Goal: Task Accomplishment & Management: Complete application form

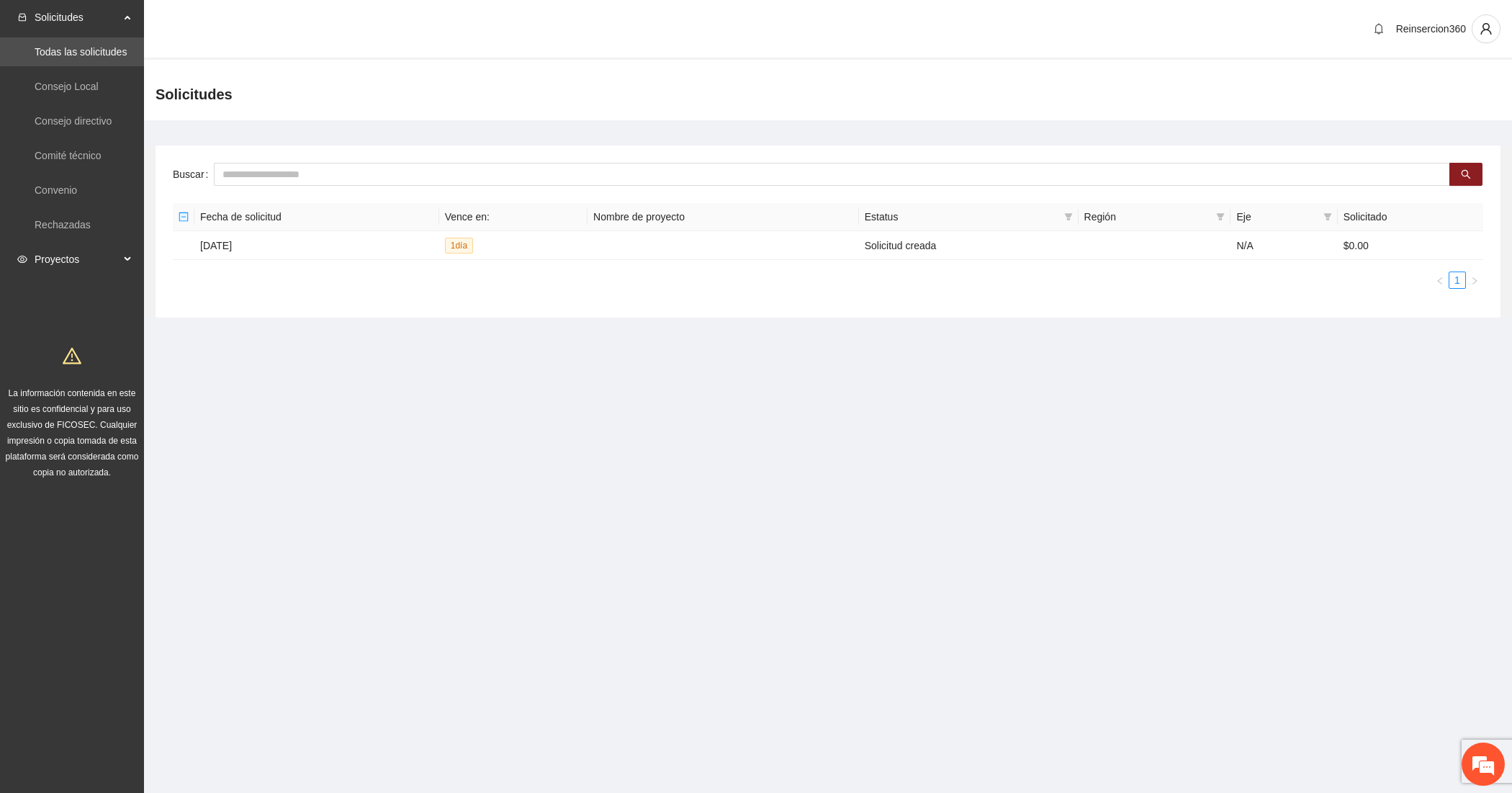
click at [121, 251] on div "Proyectos" at bounding box center [72, 259] width 144 height 28
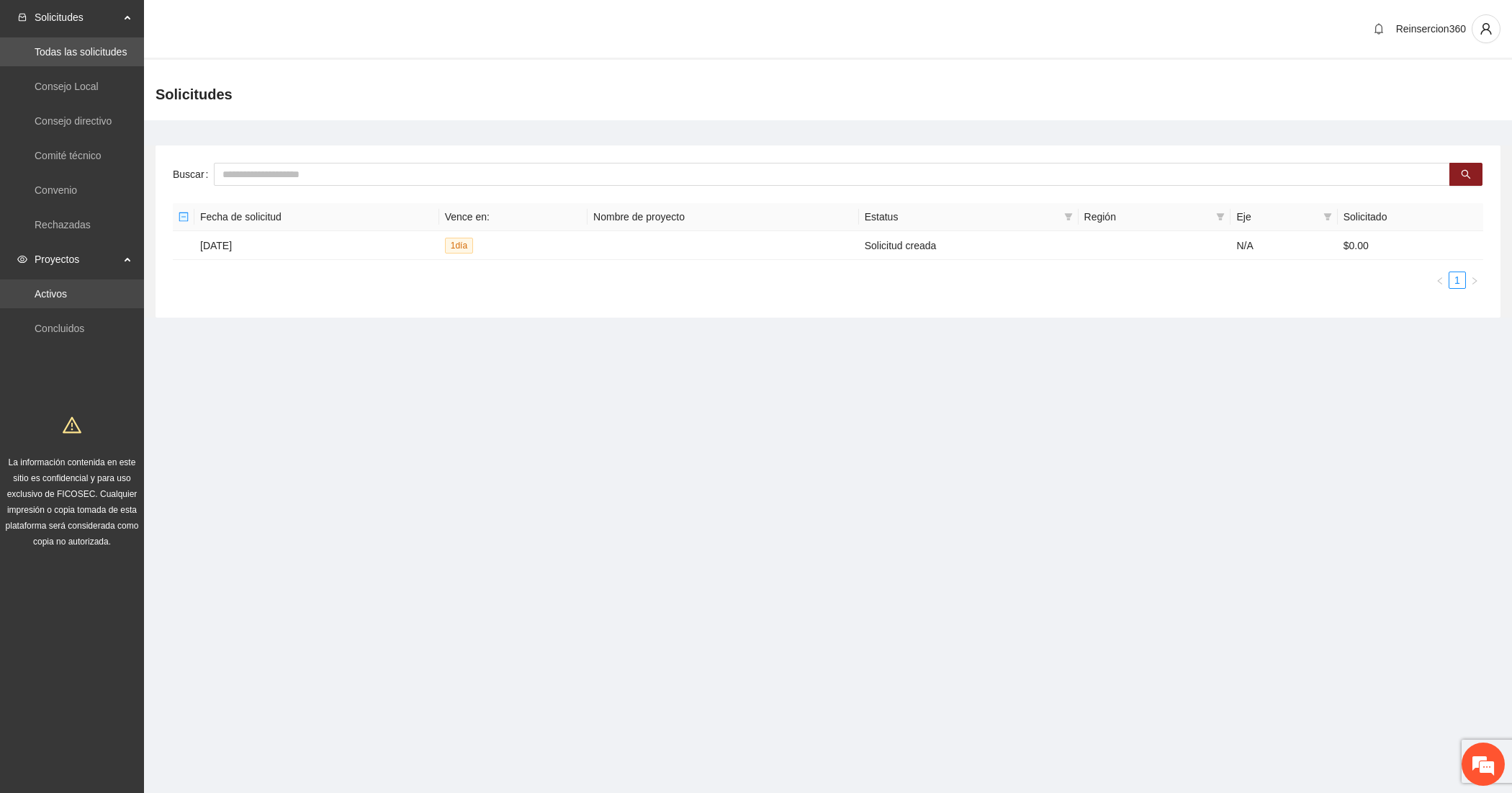
click at [67, 288] on link "Activos" at bounding box center [50, 294] width 32 height 11
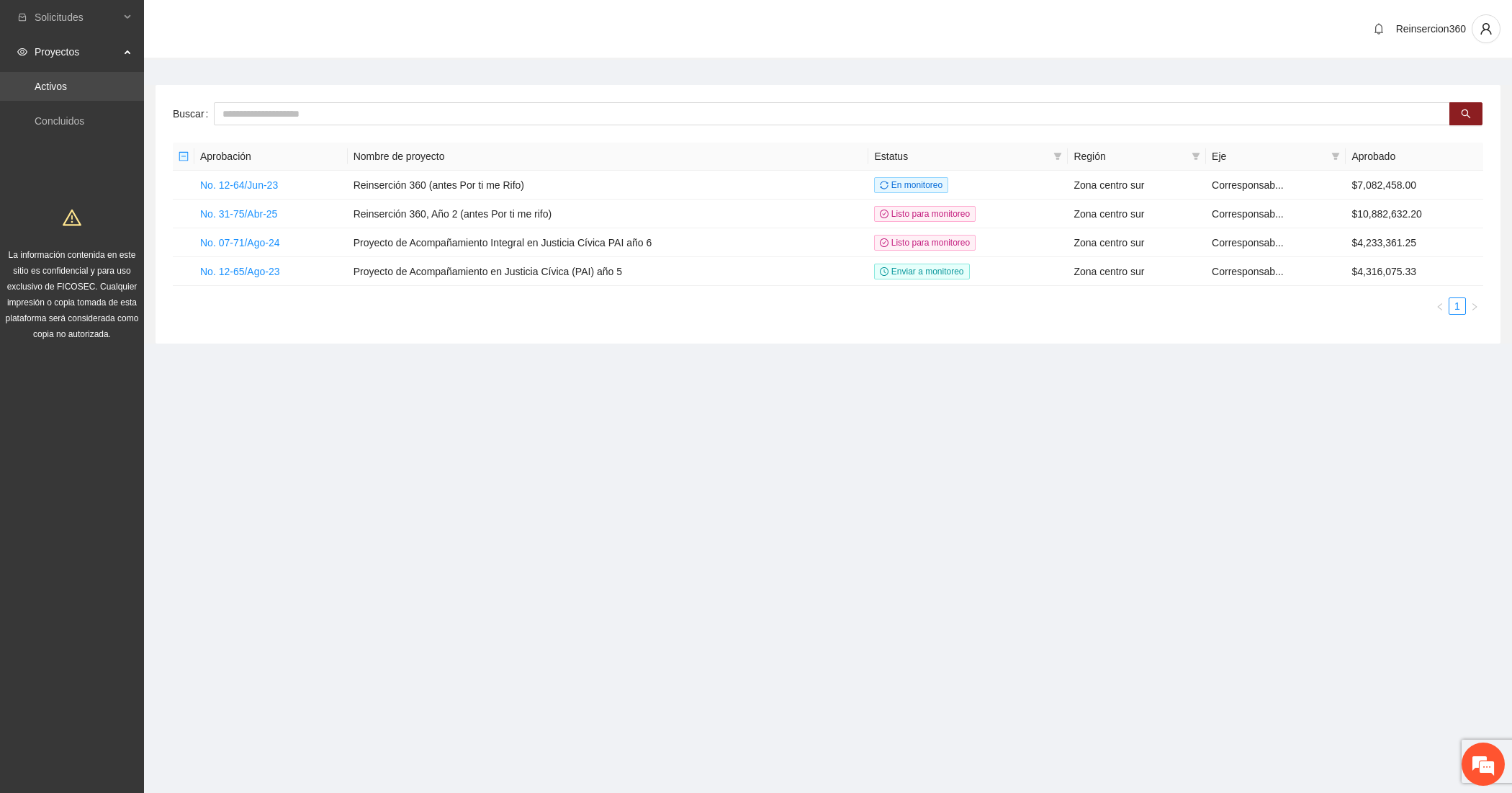
click at [67, 90] on link "Activos" at bounding box center [50, 86] width 32 height 11
click at [241, 213] on link "No. 31-75/Abr-25" at bounding box center [238, 213] width 77 height 11
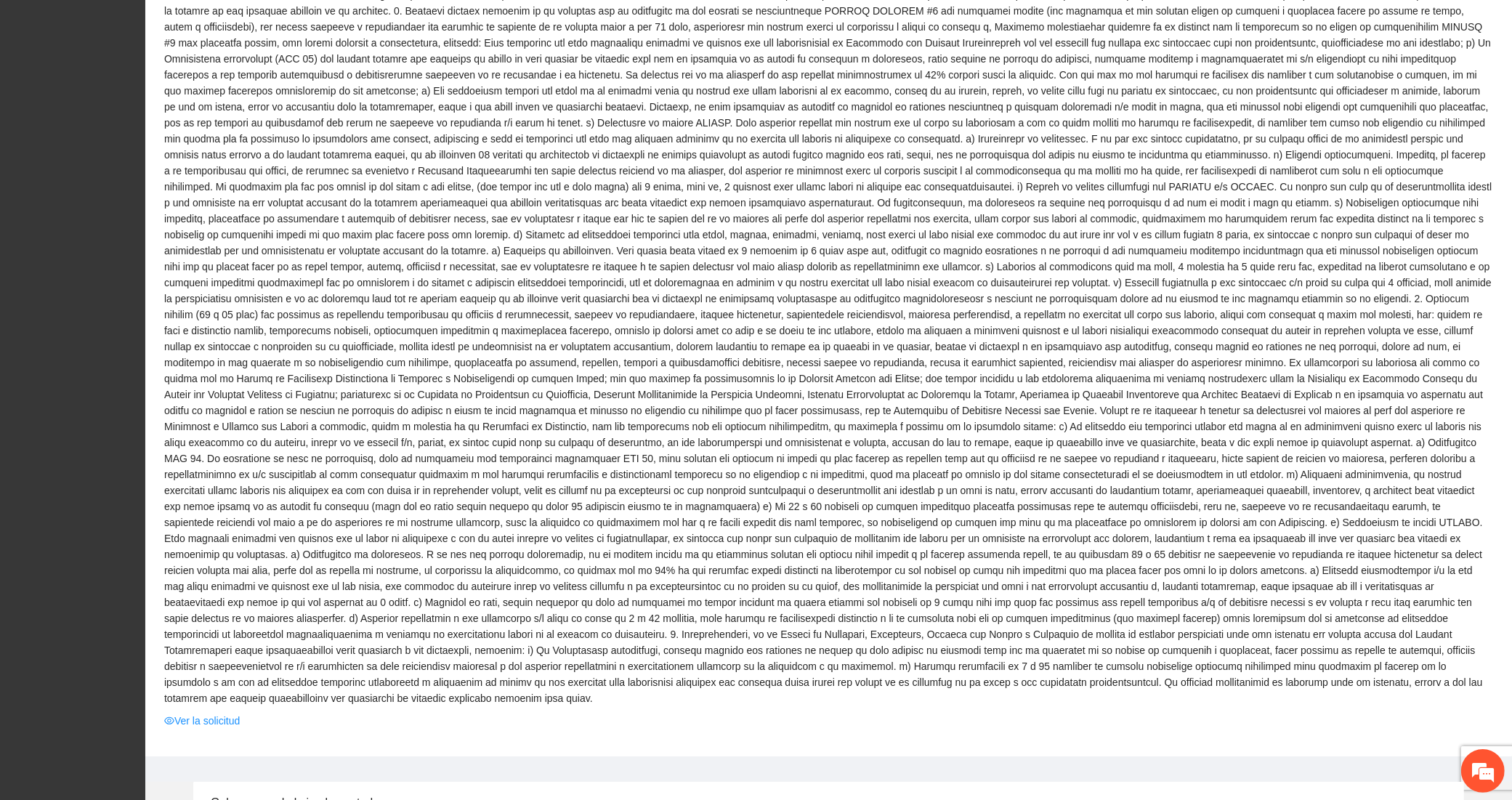
scroll to position [968, 0]
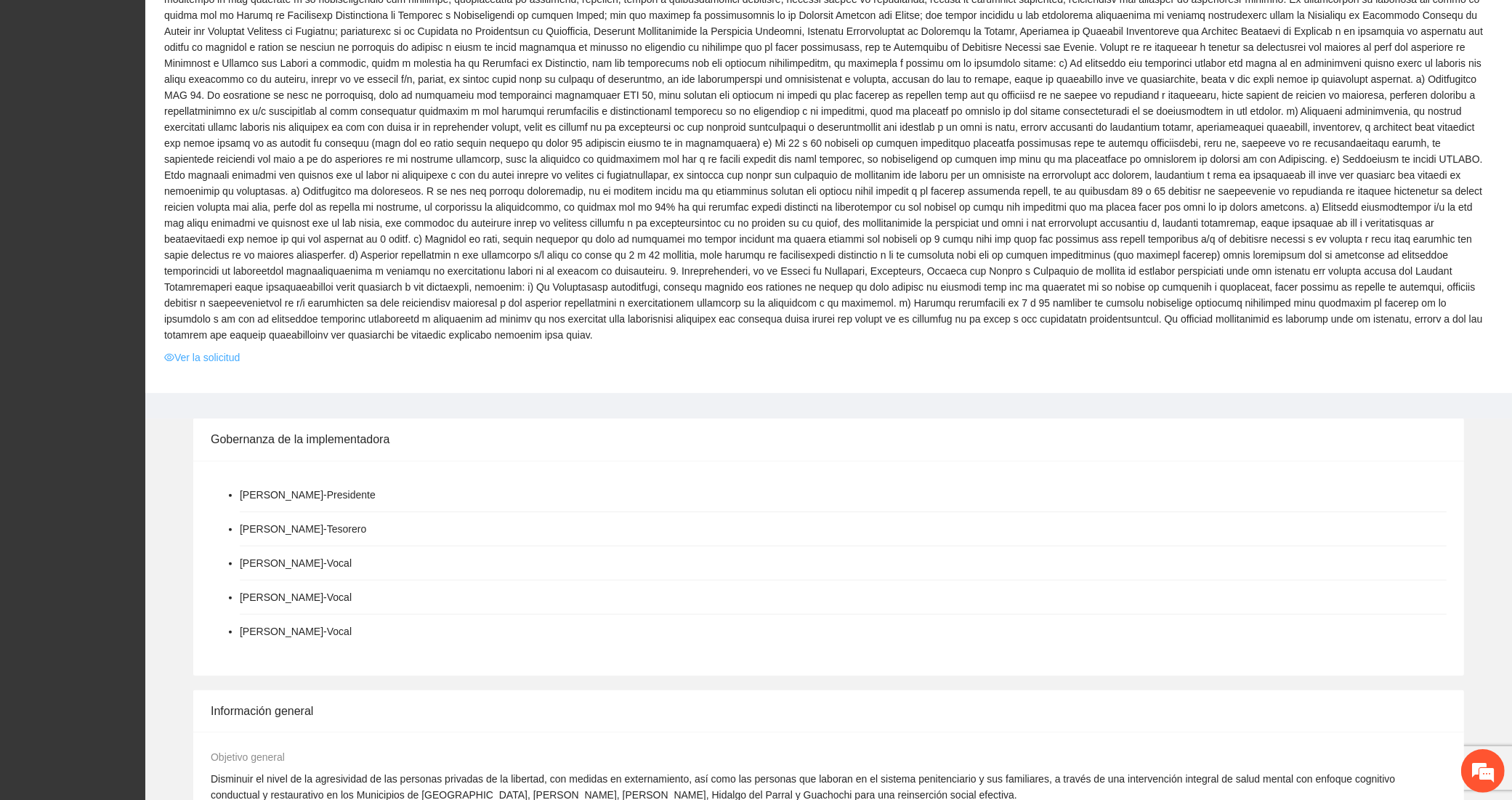
click at [223, 350] on link "Ver la solicitud" at bounding box center [202, 357] width 76 height 16
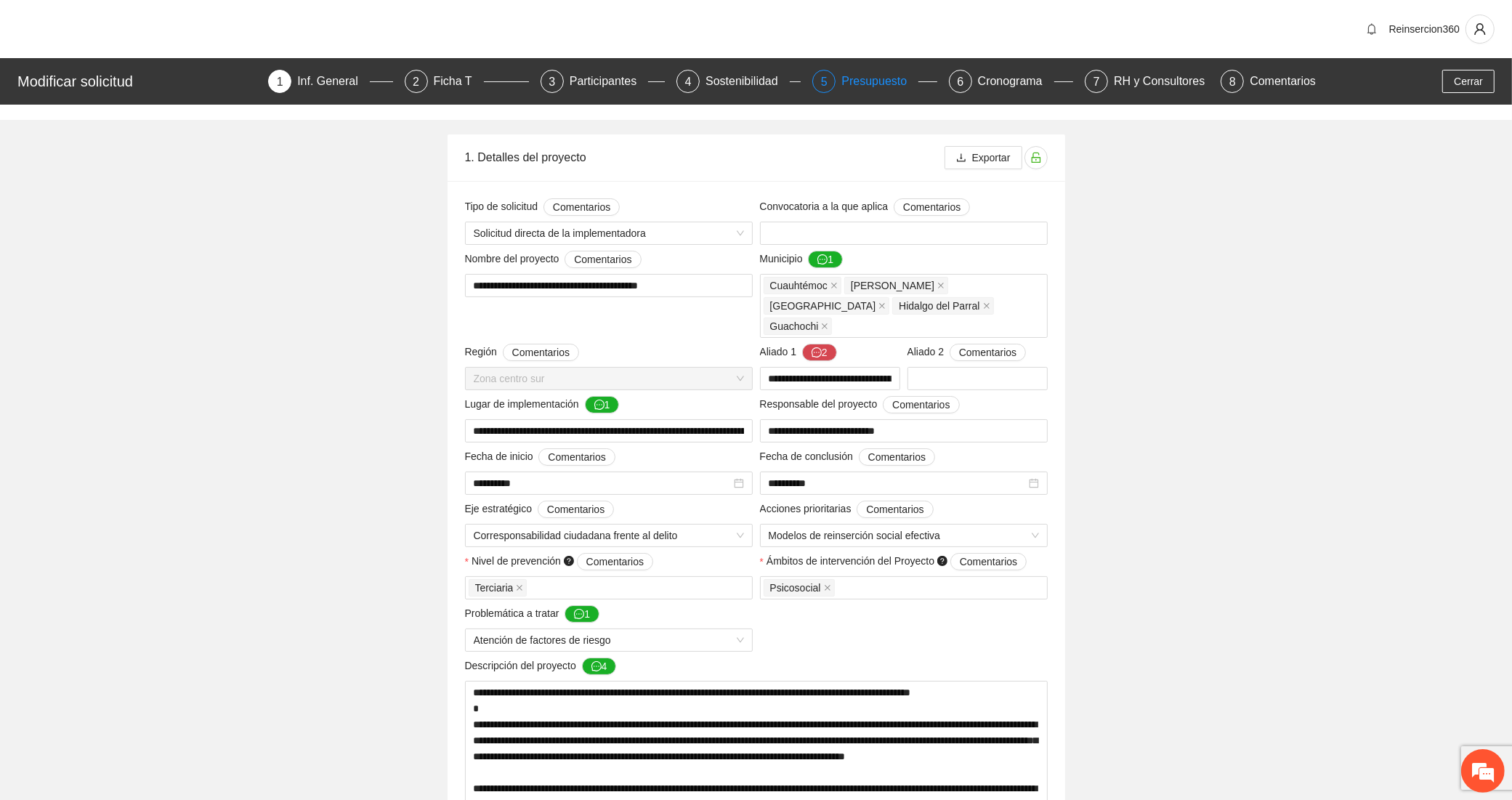
click at [869, 85] on div "Presupuesto" at bounding box center [880, 81] width 77 height 23
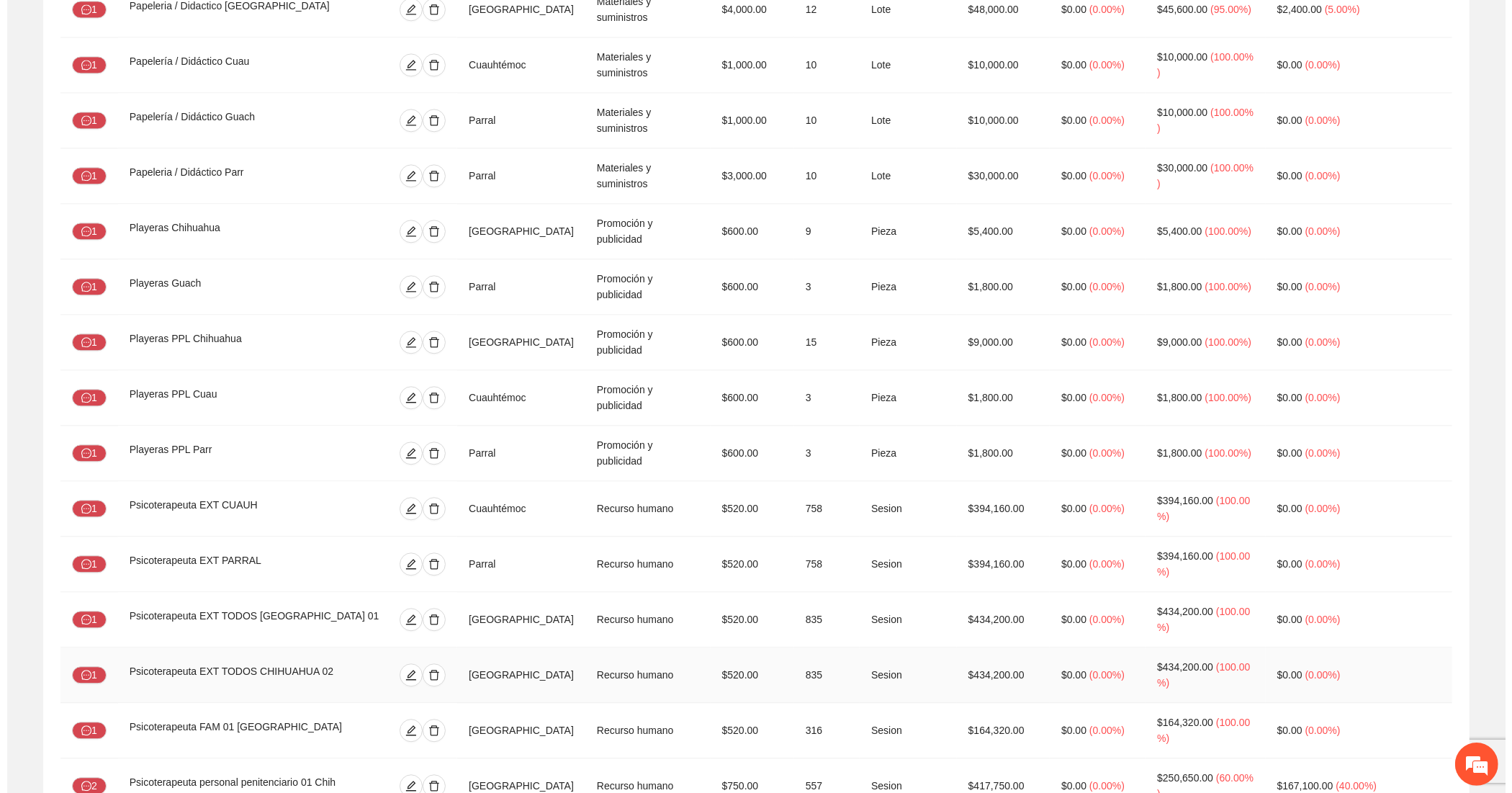
scroll to position [3600, 0]
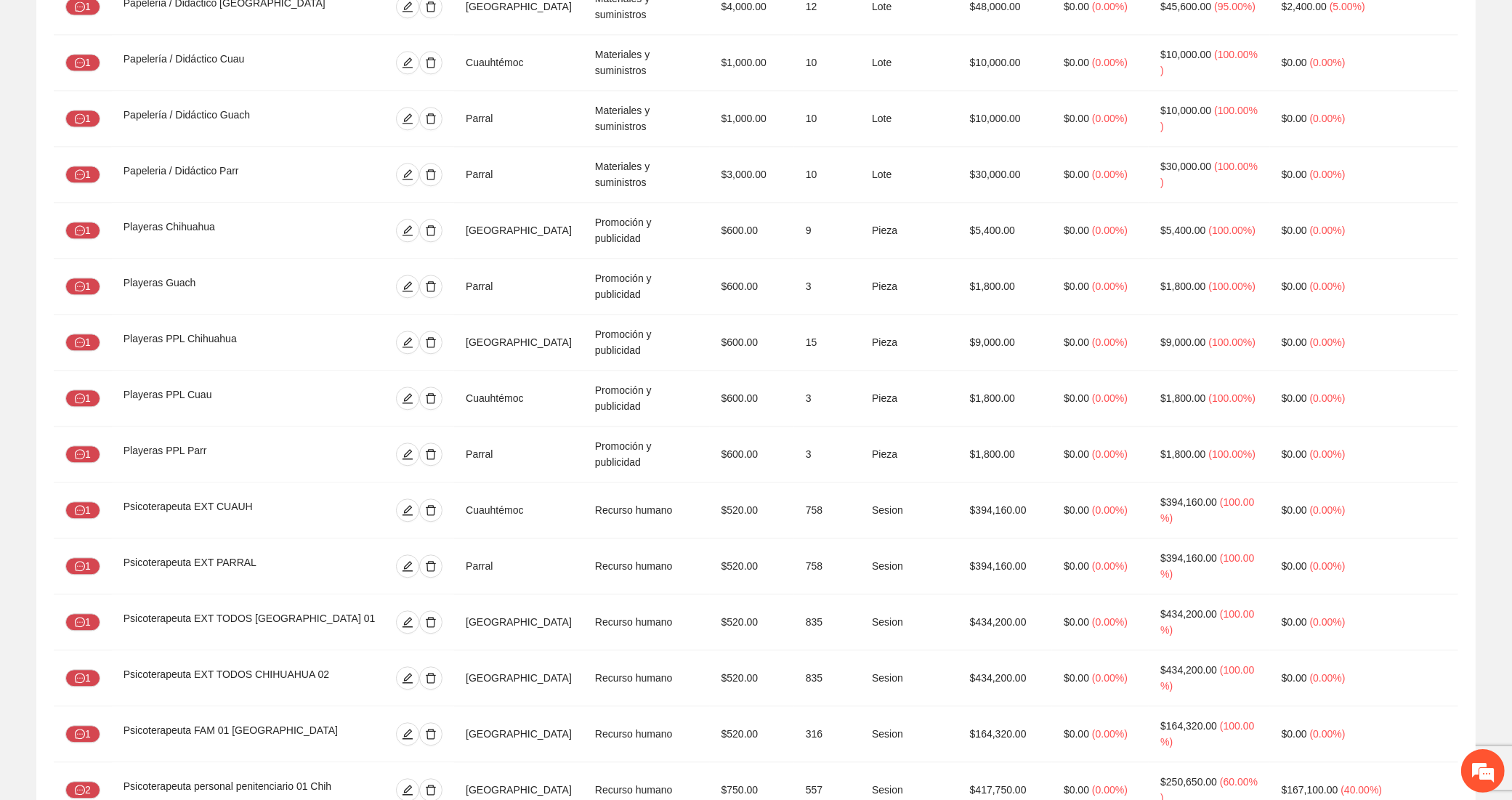
drag, startPoint x: 350, startPoint y: 438, endPoint x: 118, endPoint y: 420, distance: 232.7
copy div "Psicoterapeuta personal penitenciario [PERSON_NAME]"
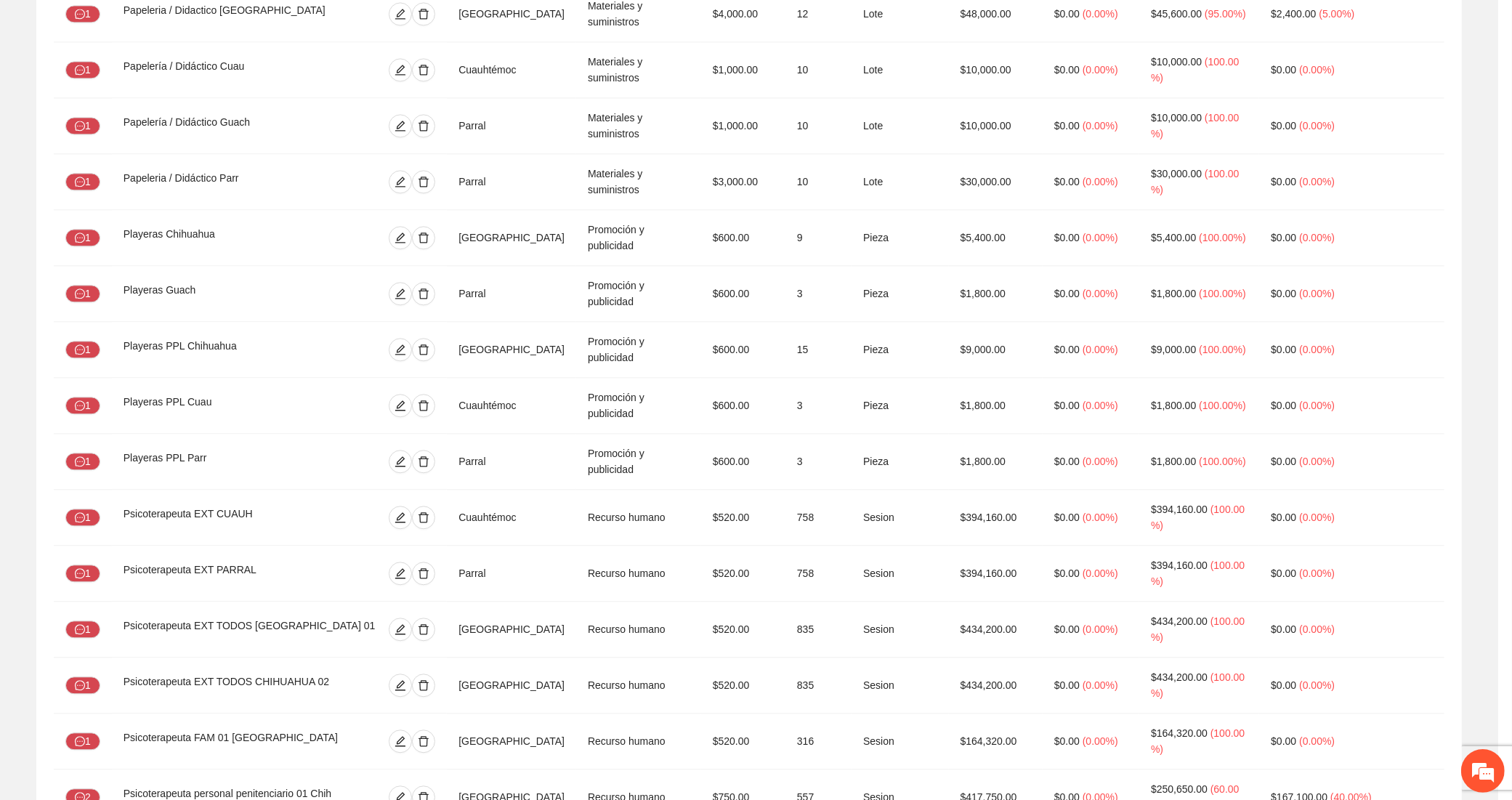
type input "**"
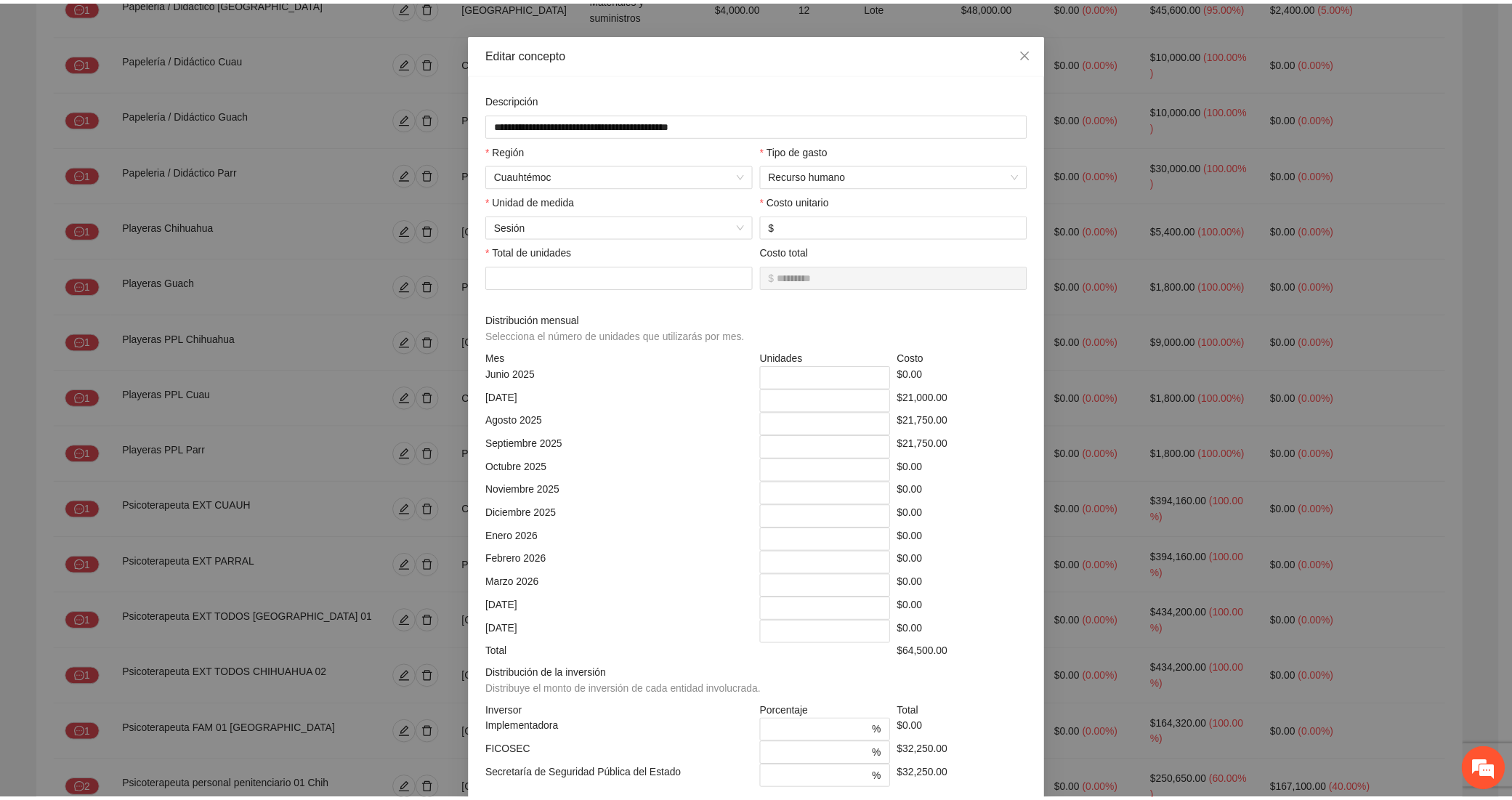
scroll to position [0, 0]
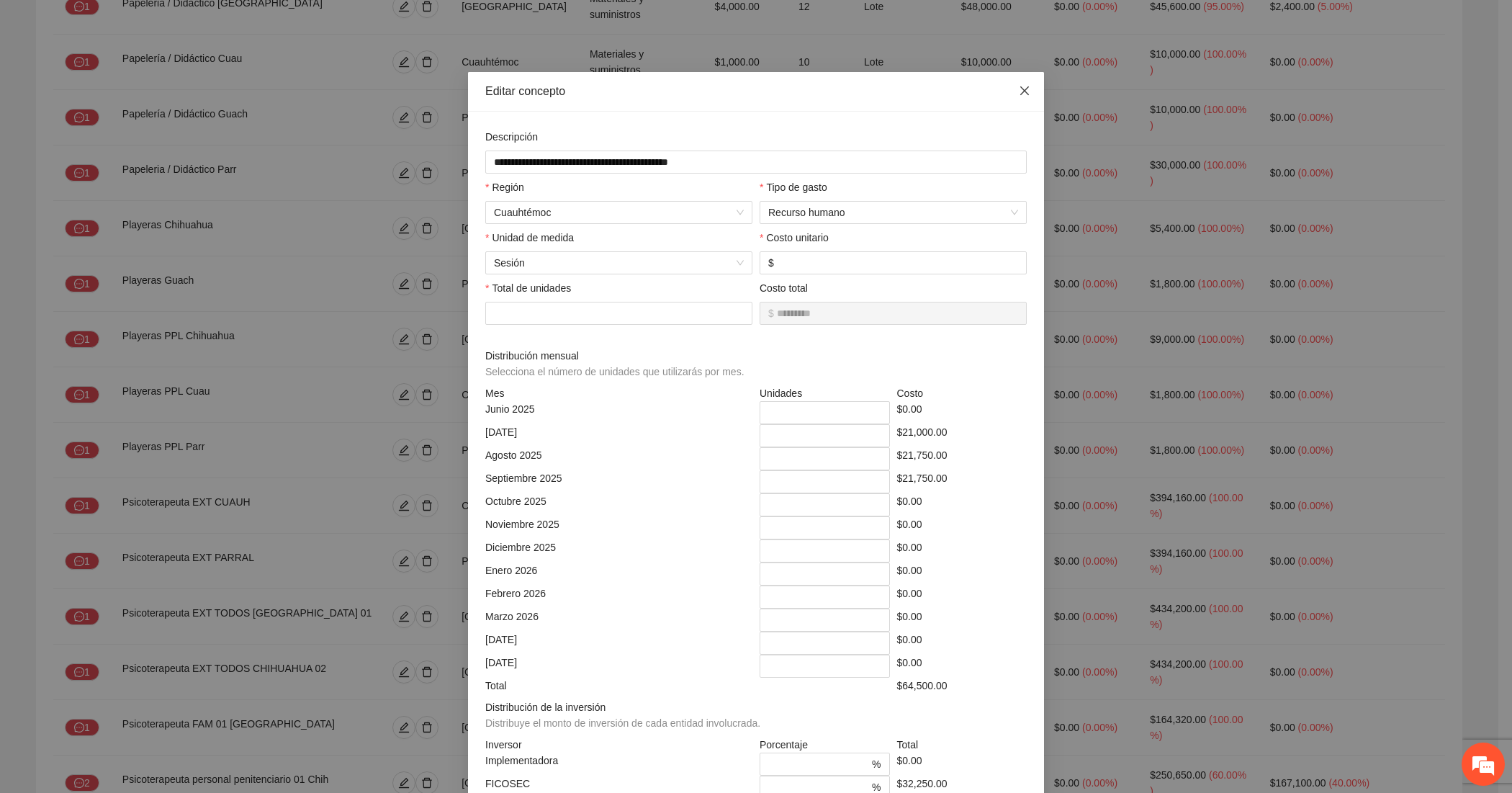
click at [1007, 88] on span "Close" at bounding box center [1024, 91] width 39 height 39
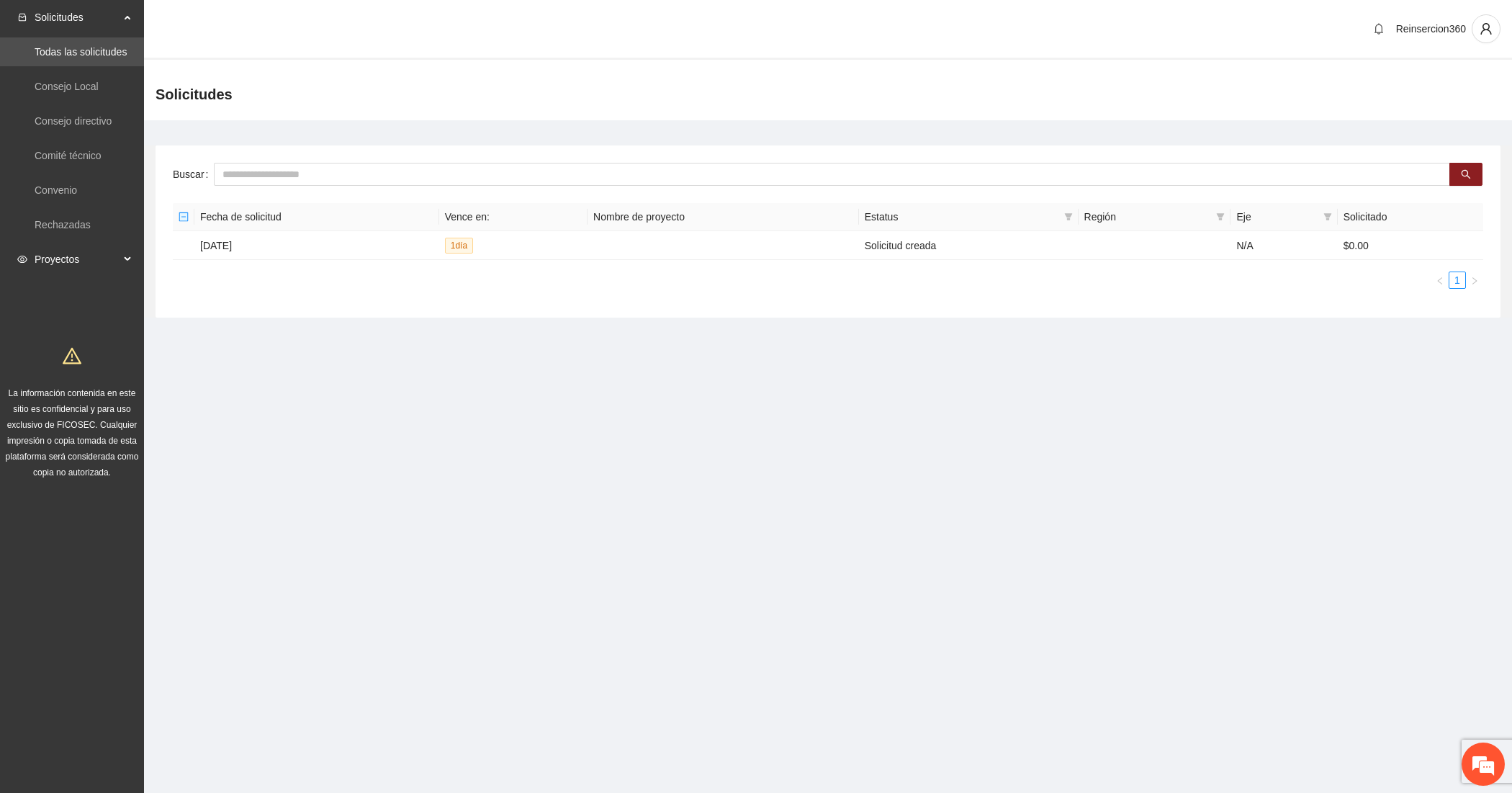
click at [104, 251] on span "Proyectos" at bounding box center [76, 259] width 85 height 28
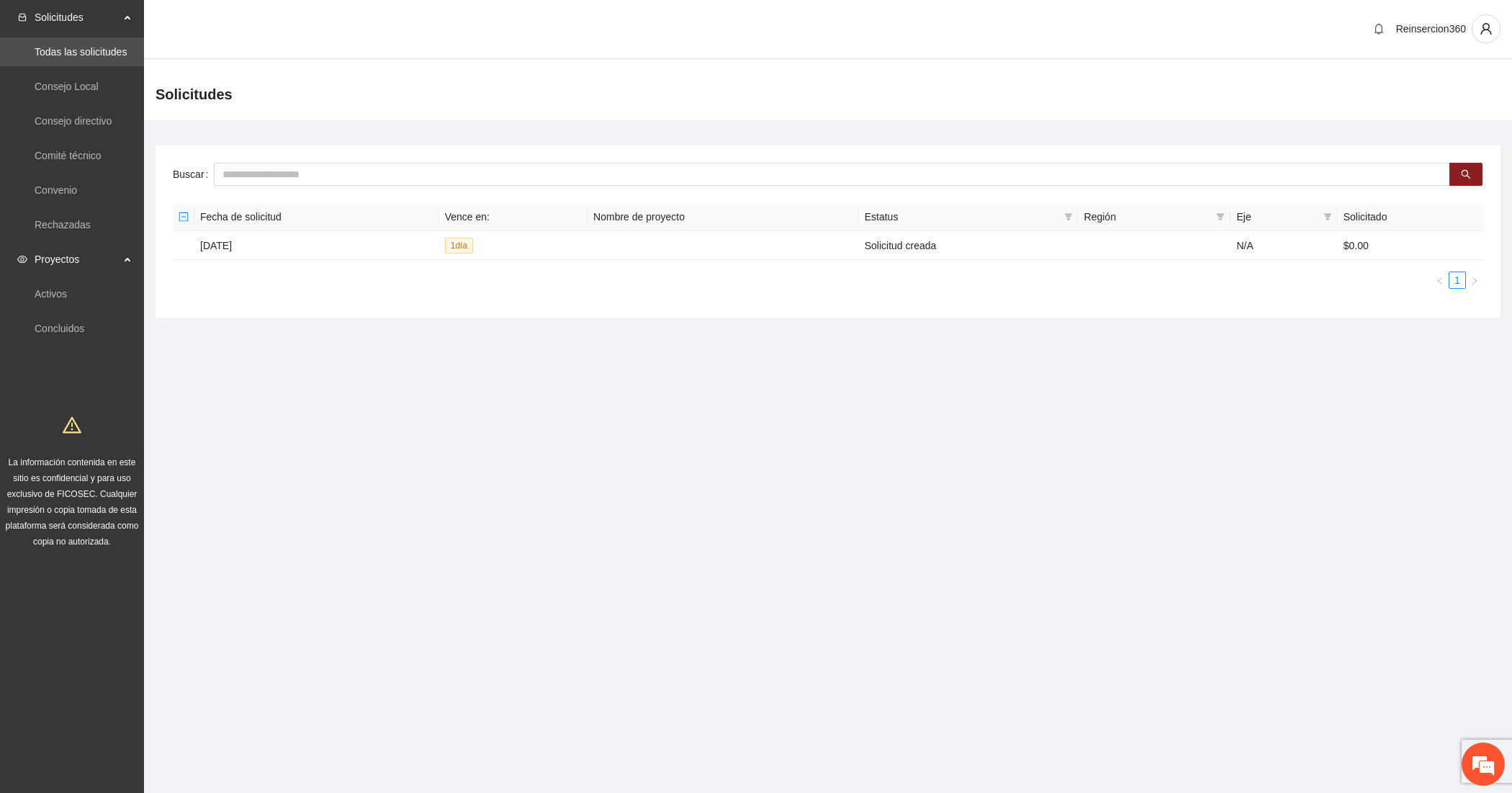
click at [76, 275] on li "Proyectos Activos Concluidos" at bounding box center [72, 295] width 144 height 101
click at [66, 288] on link "Activos" at bounding box center [50, 294] width 32 height 11
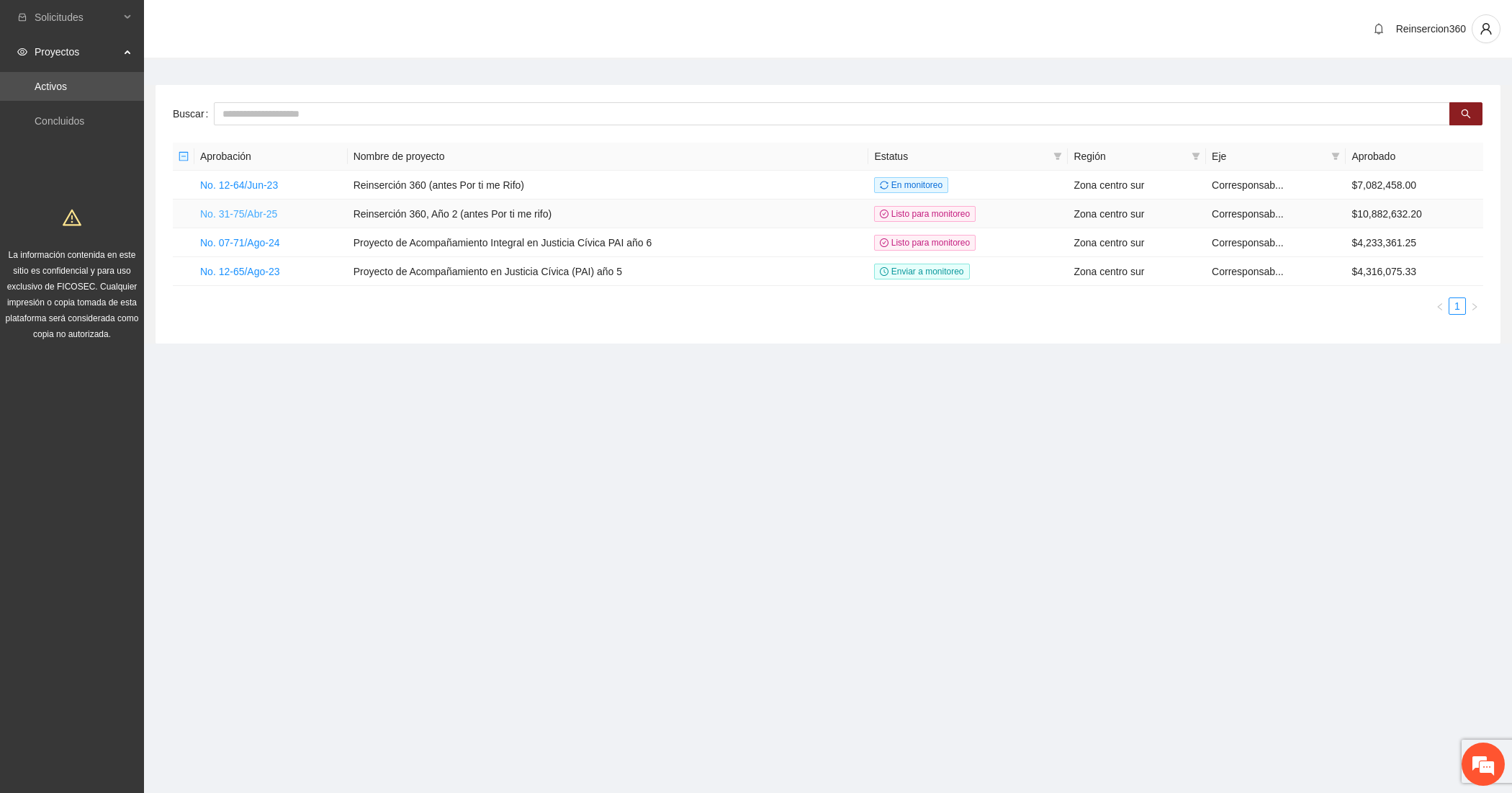
click at [231, 218] on link "No. 31-75/Abr-25" at bounding box center [238, 213] width 77 height 11
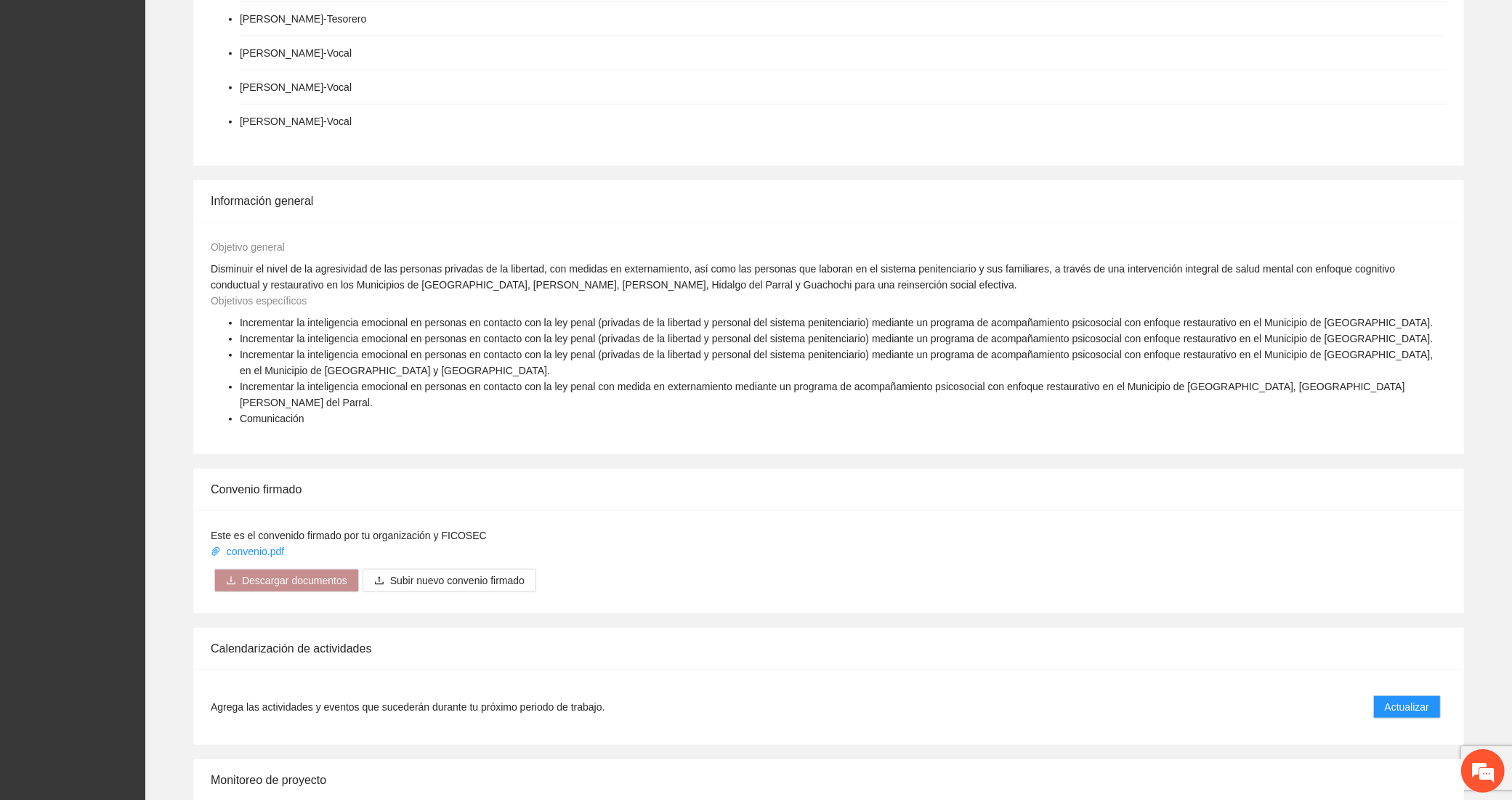
scroll to position [1773, 0]
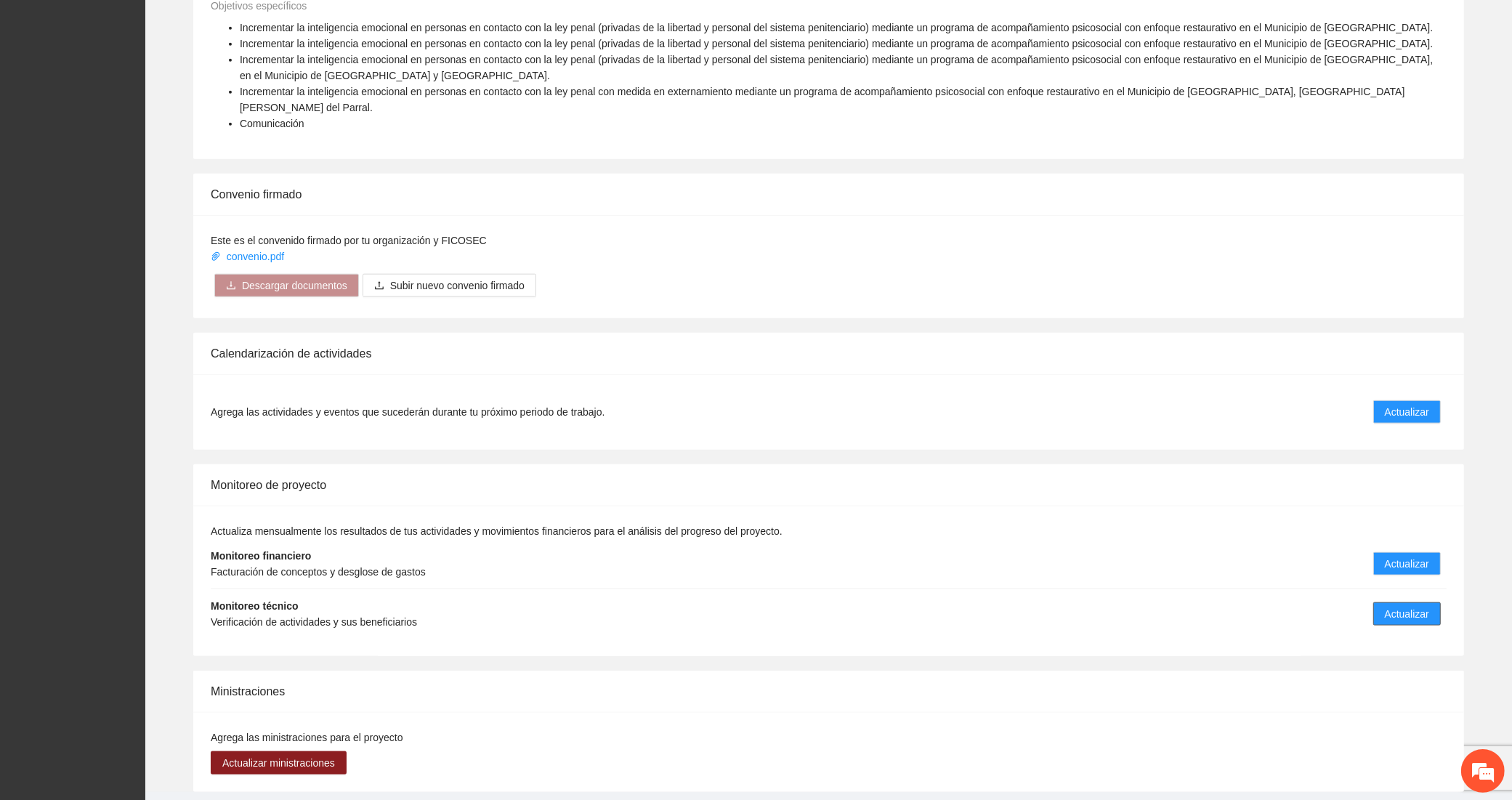
click at [1411, 606] on span "Actualizar" at bounding box center [1407, 613] width 45 height 16
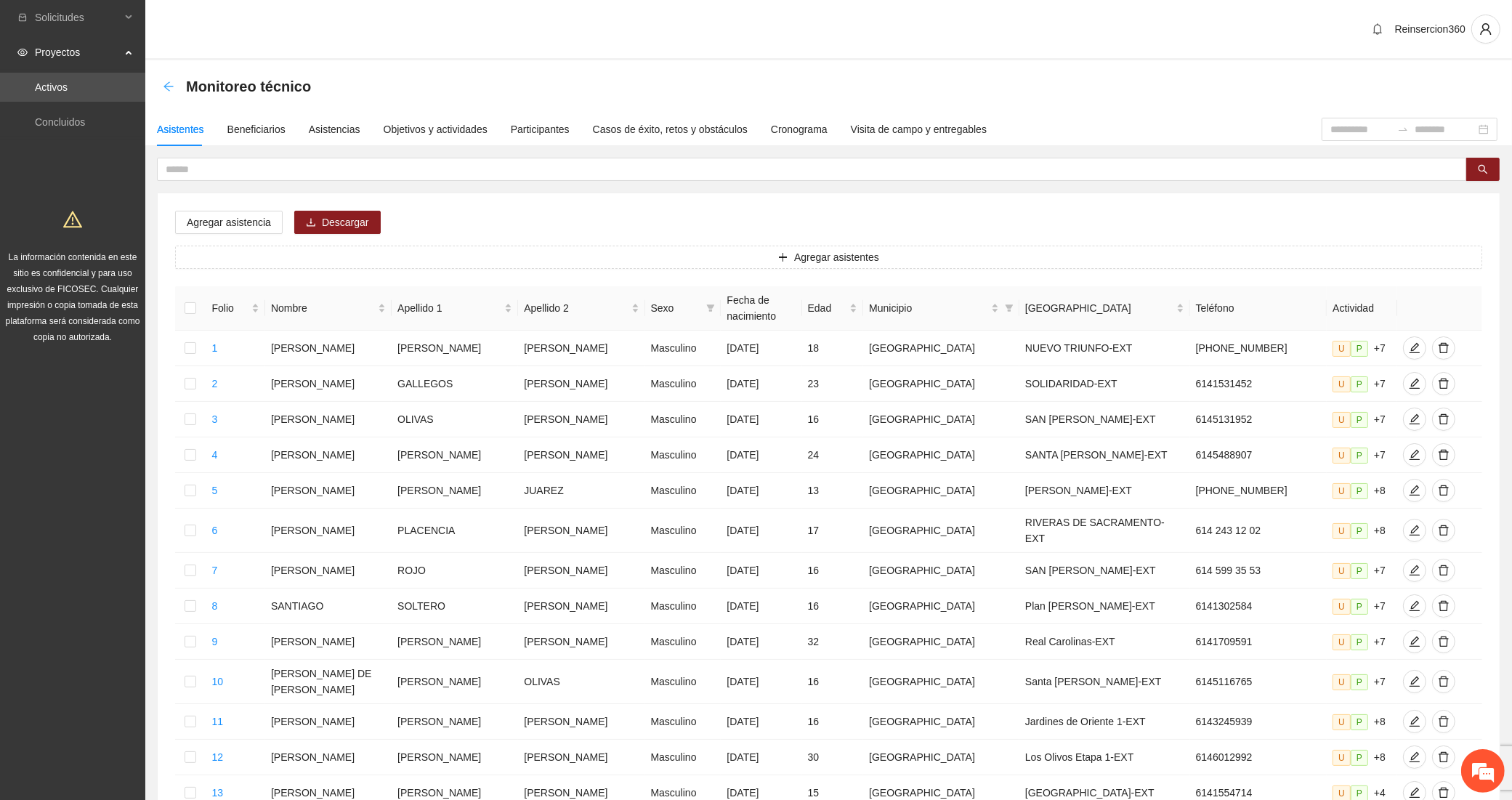
click at [164, 85] on icon "arrow-left" at bounding box center [168, 86] width 10 height 10
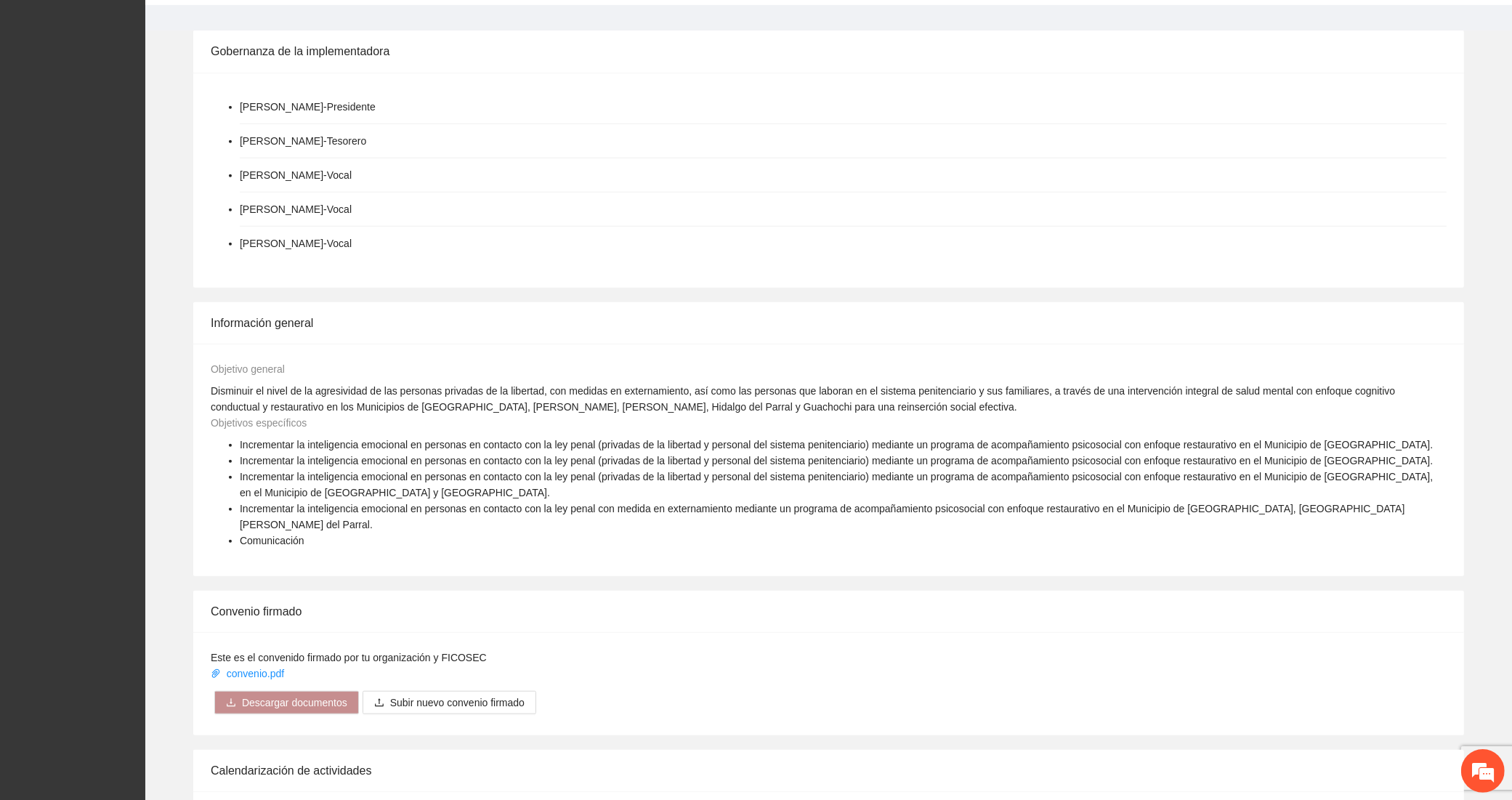
scroll to position [1773, 0]
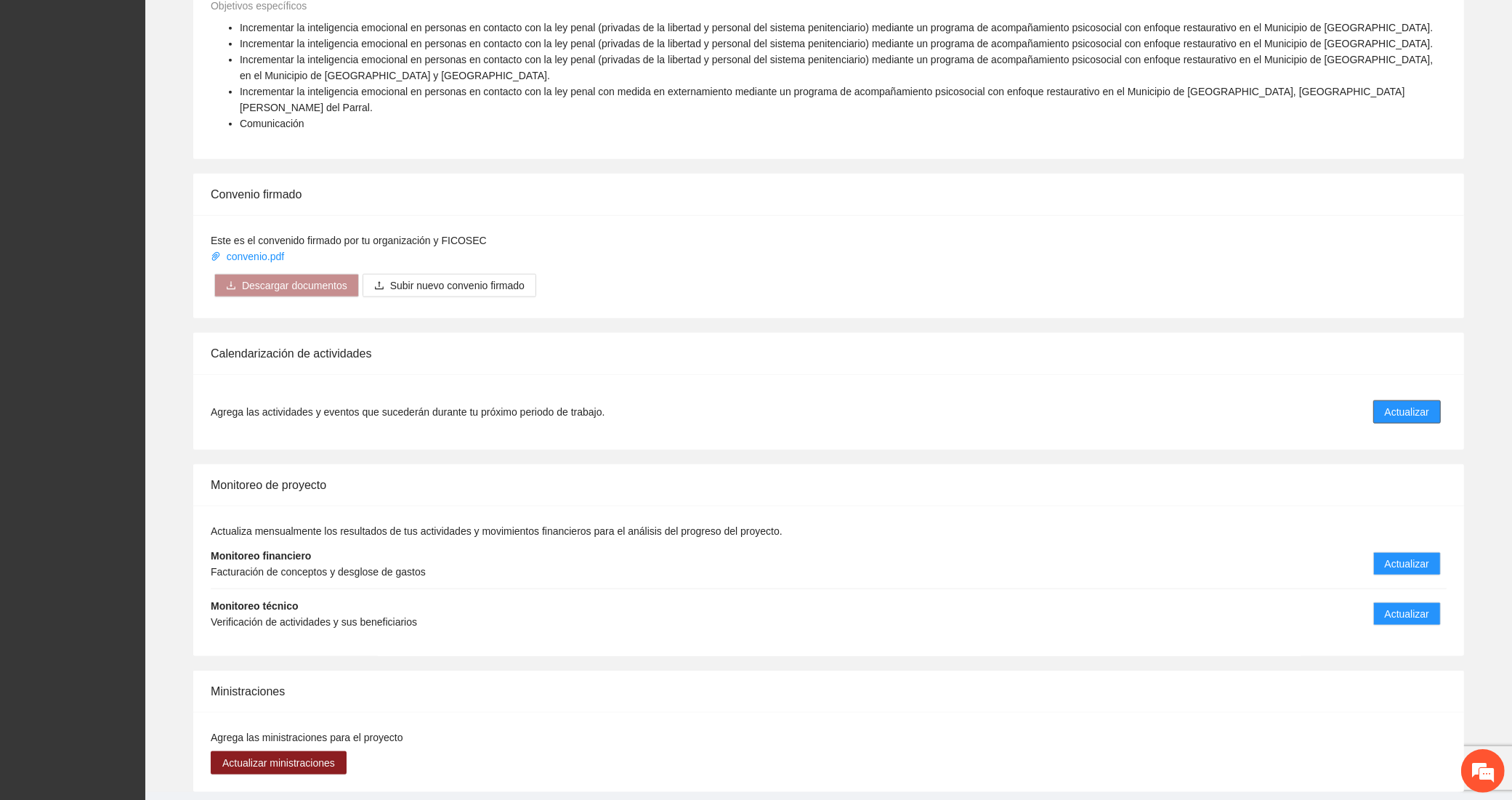
click at [1429, 400] on button "Actualizar" at bounding box center [1406, 412] width 67 height 23
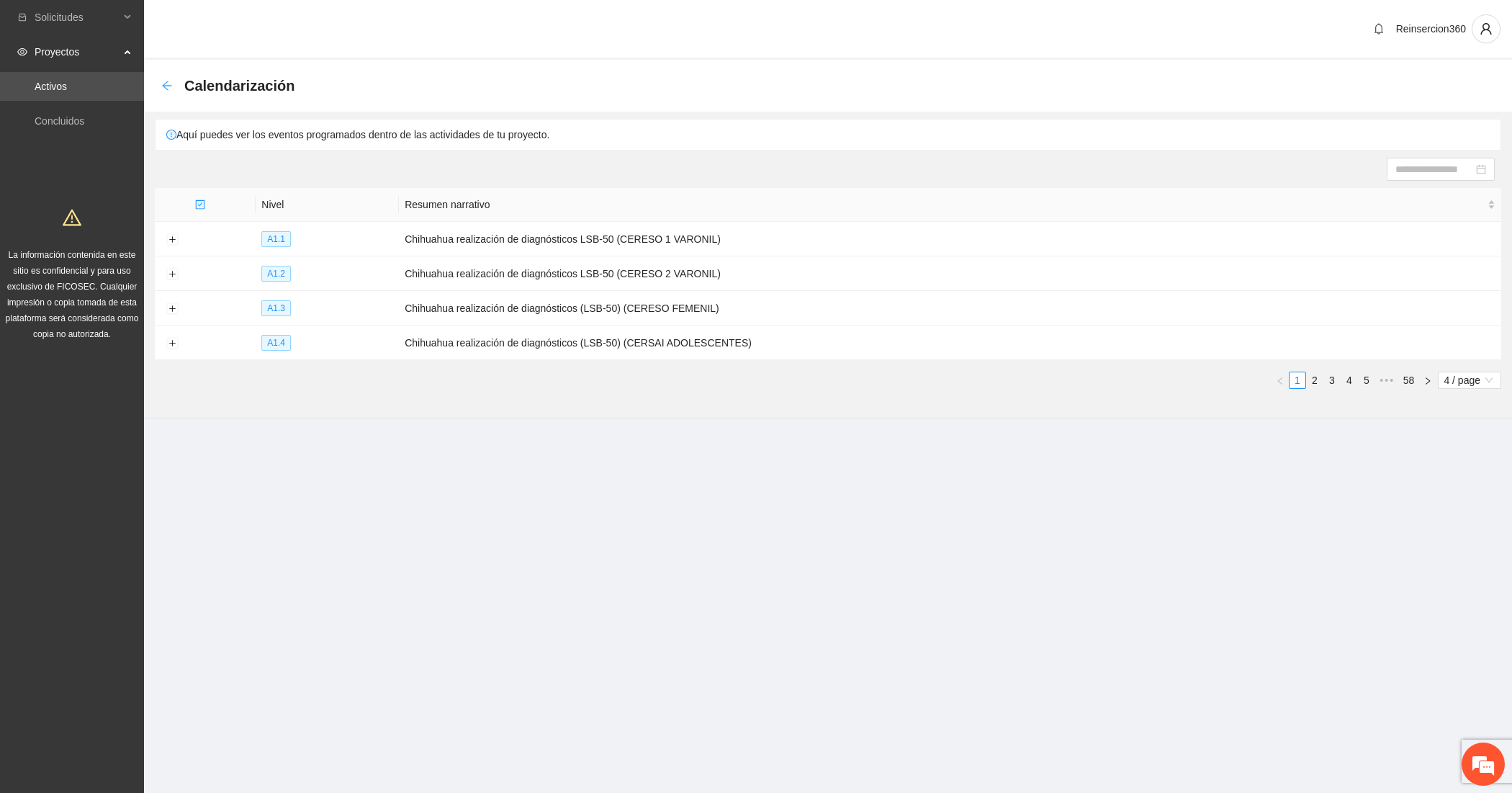
click at [167, 86] on icon "arrow-left" at bounding box center [166, 85] width 11 height 11
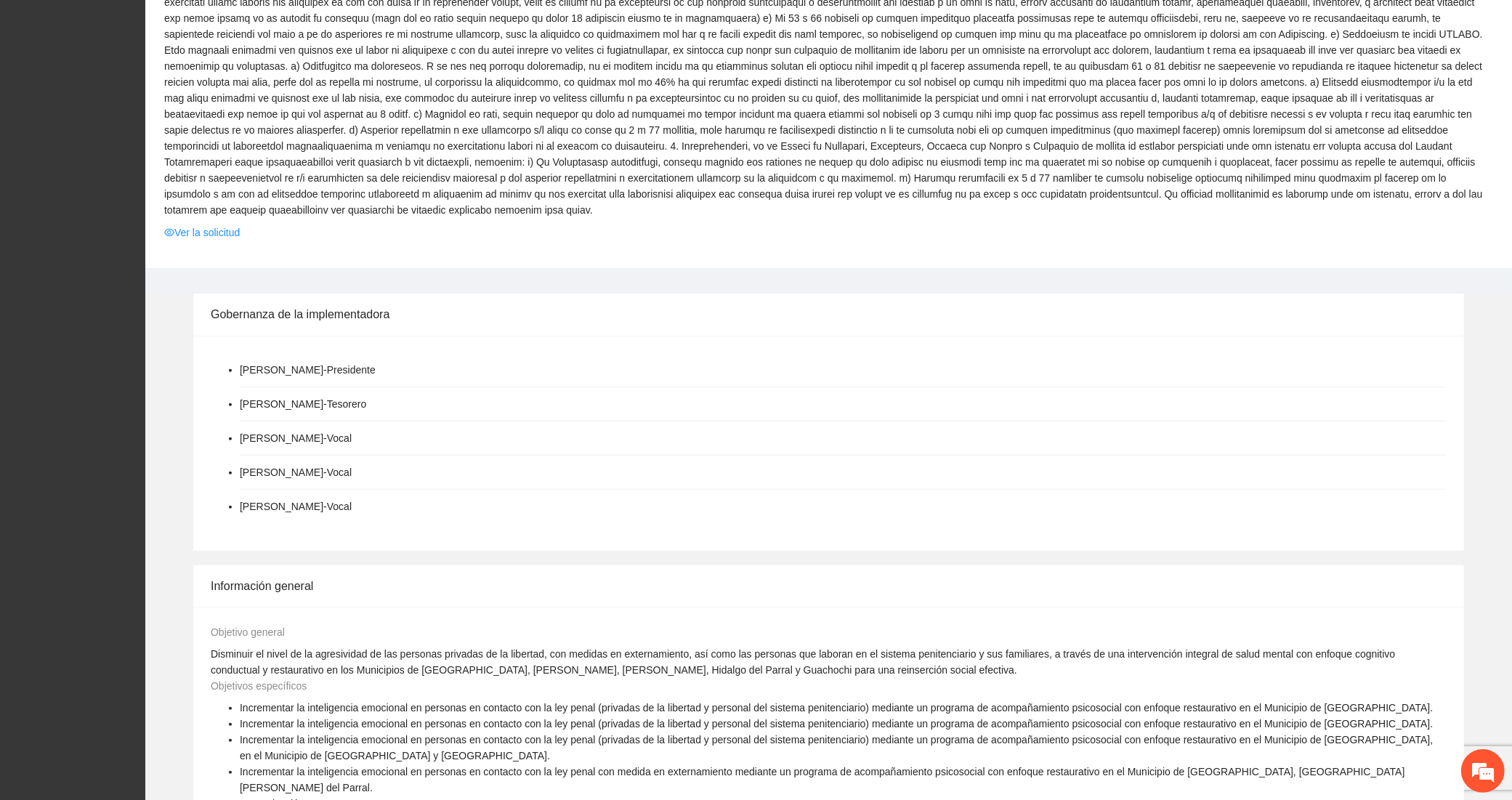
scroll to position [1773, 0]
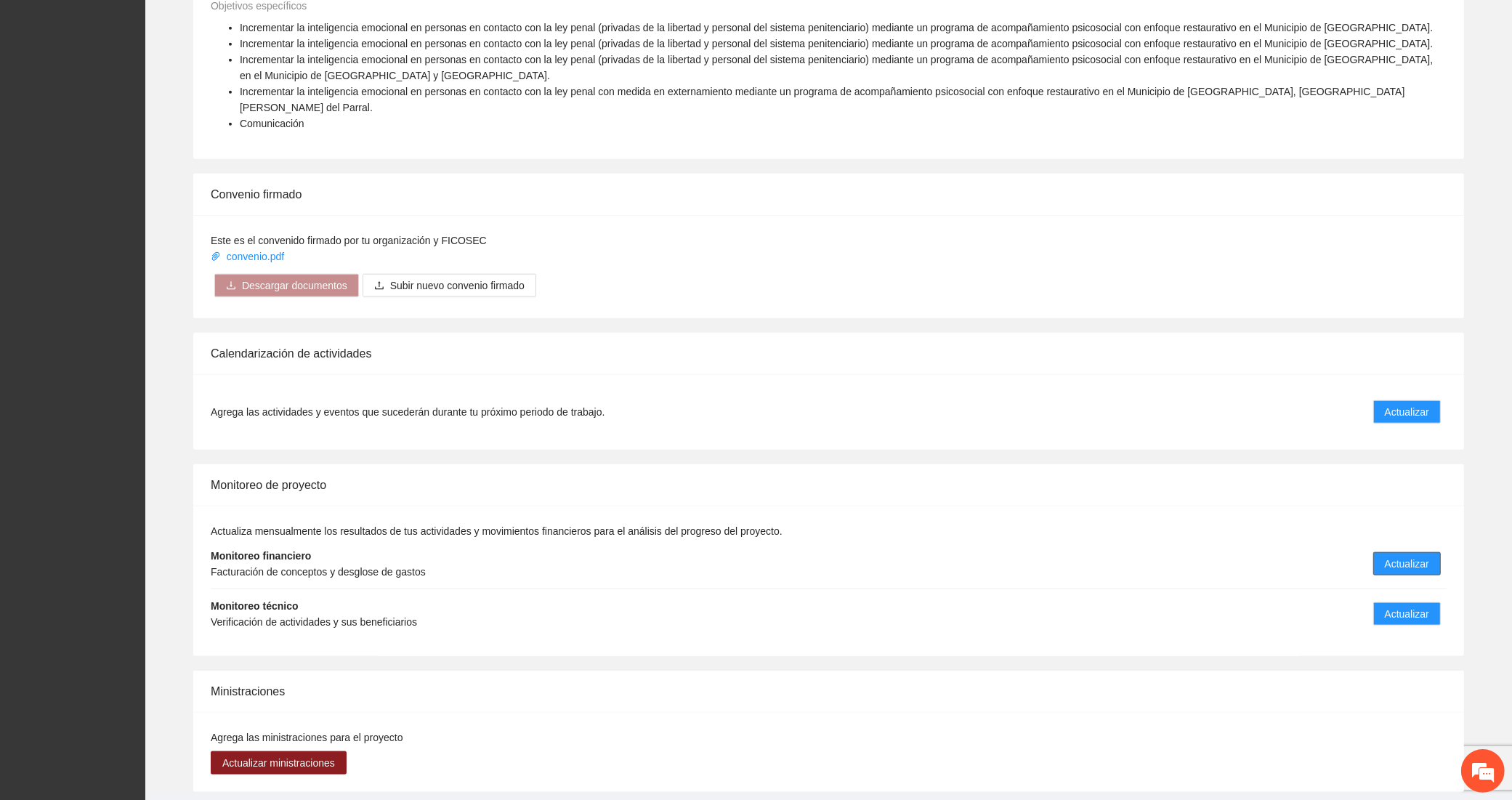
click at [1430, 552] on button "Actualizar" at bounding box center [1406, 564] width 67 height 23
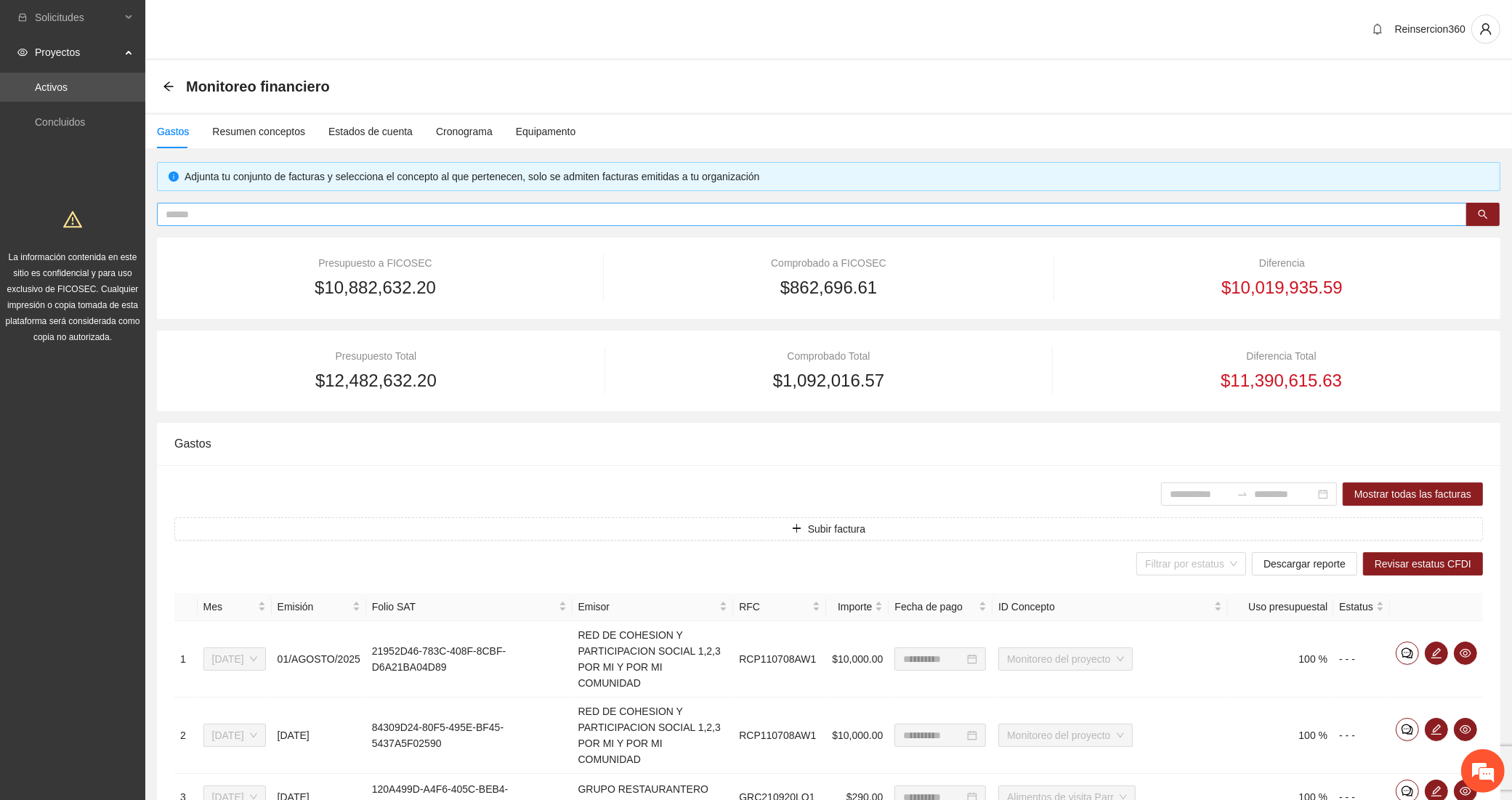
click at [353, 212] on input "text" at bounding box center [805, 214] width 1281 height 16
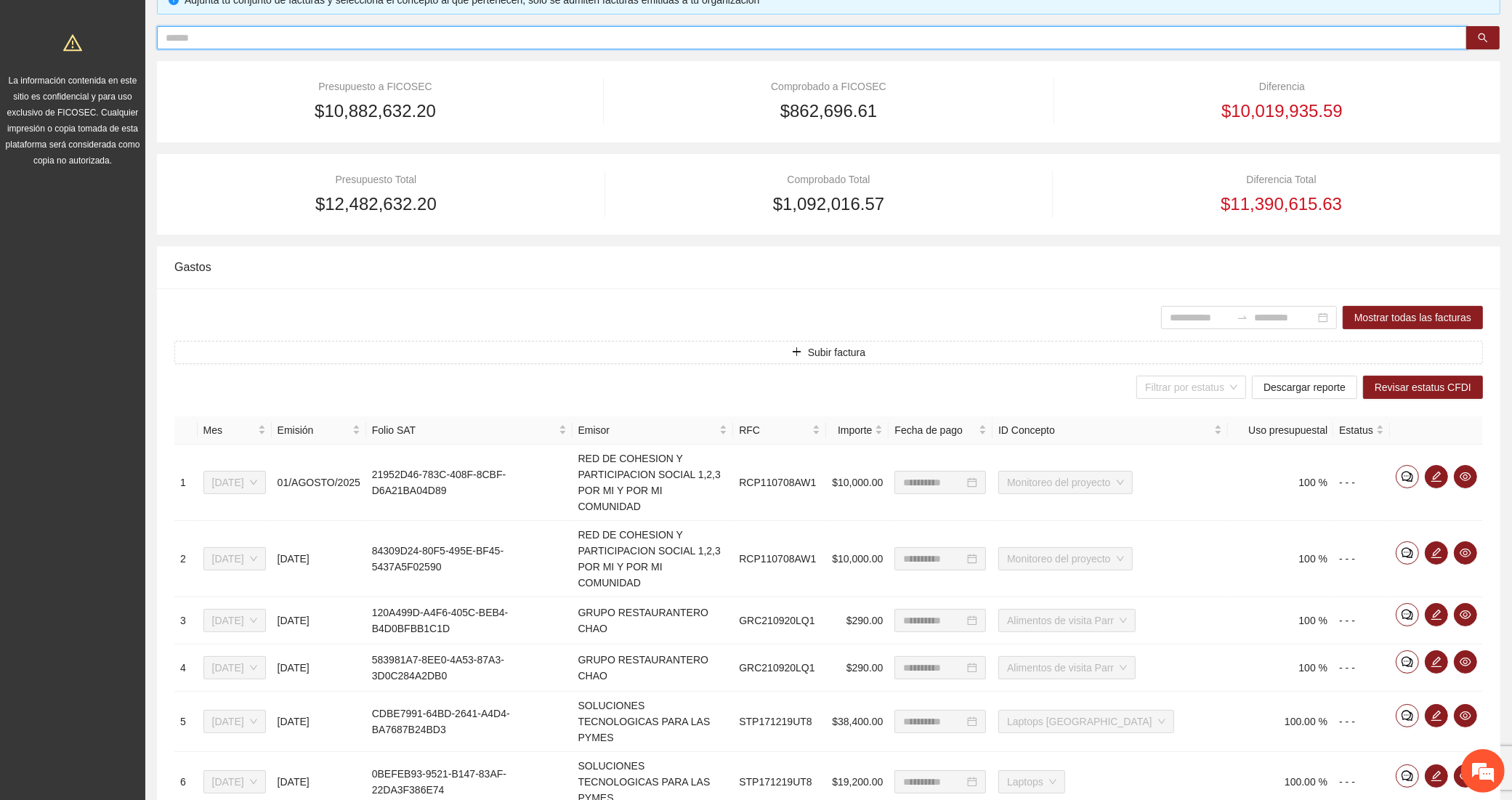
scroll to position [121, 0]
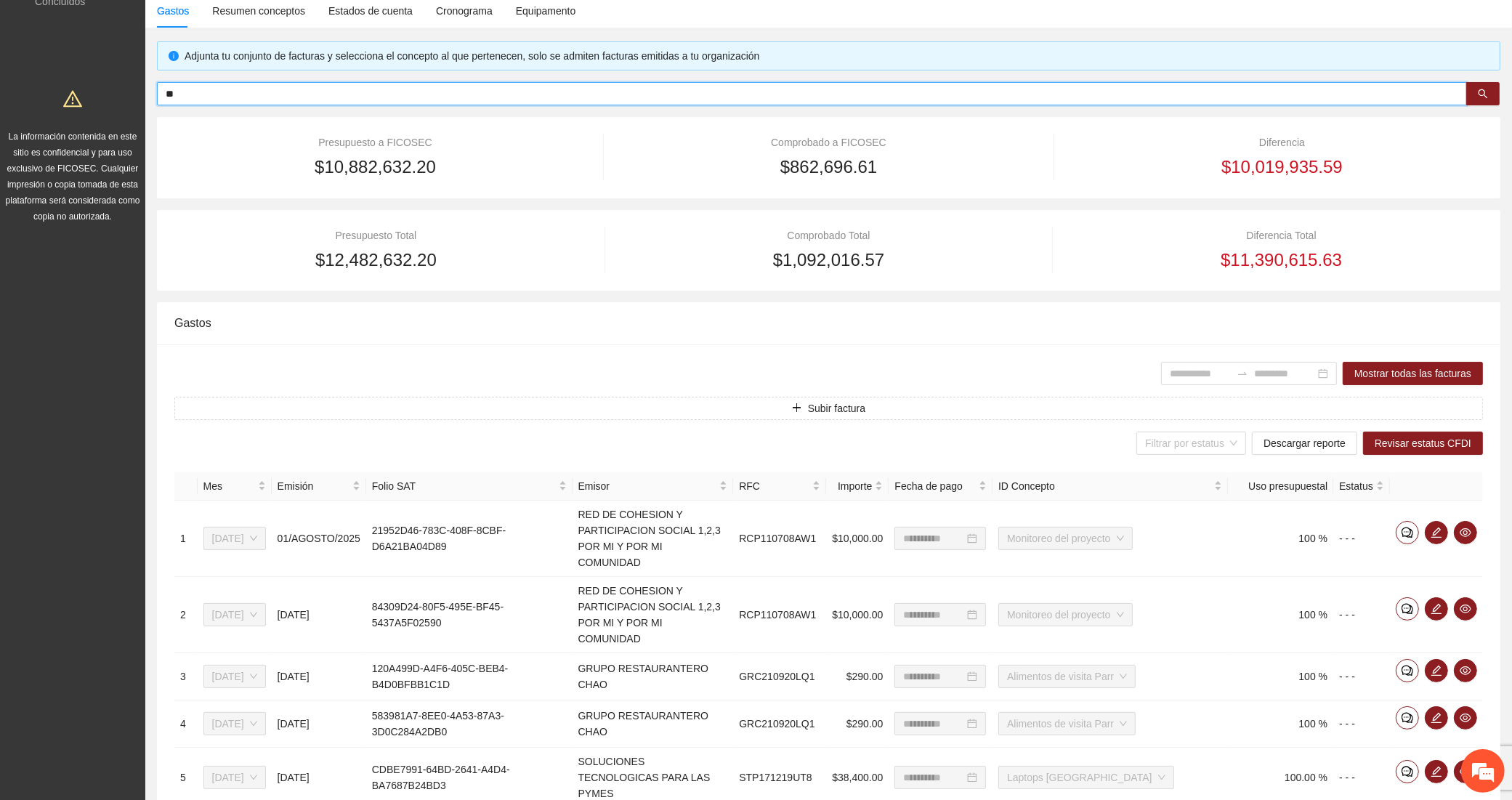
type input "***"
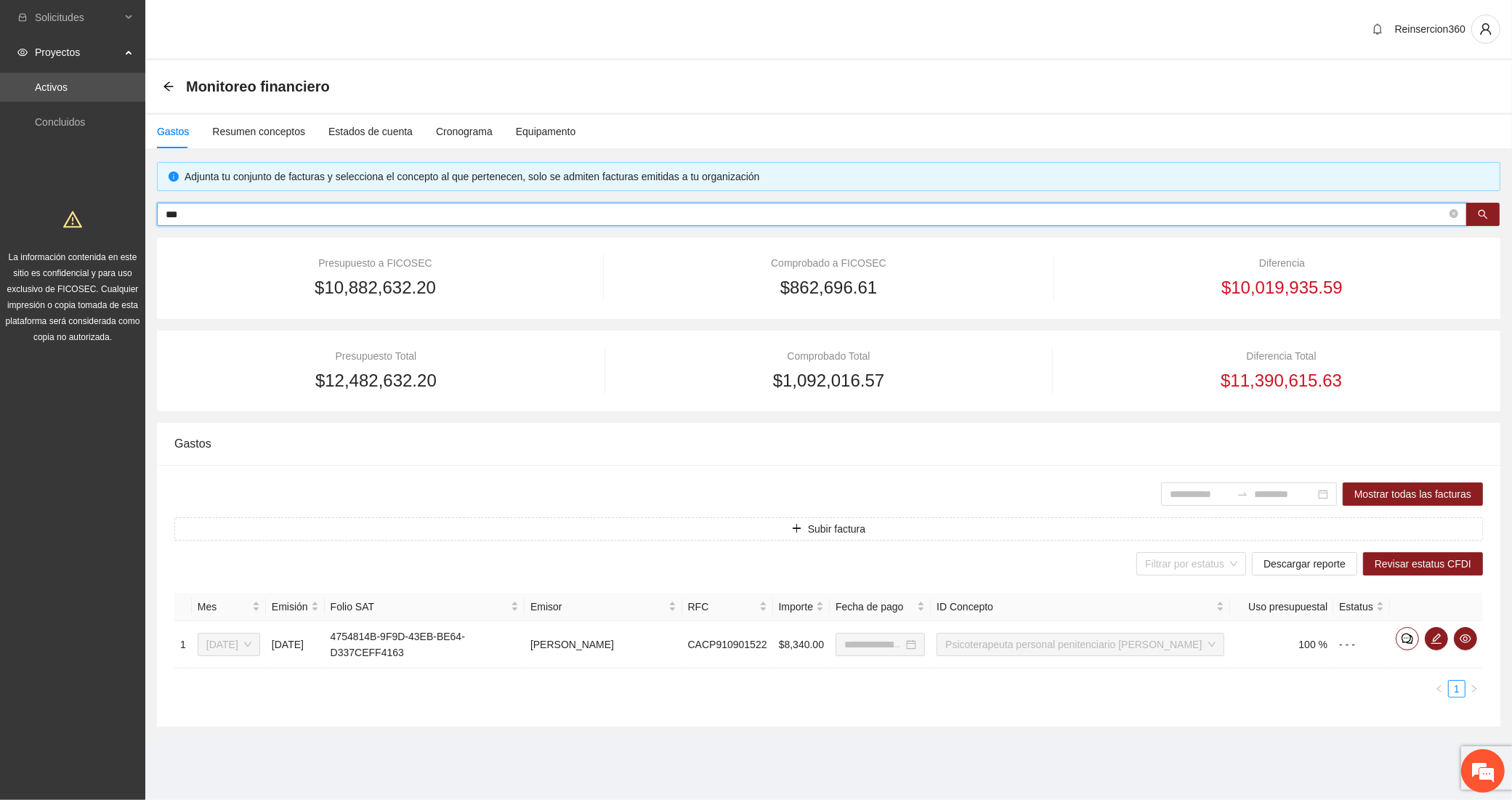
type input "**********"
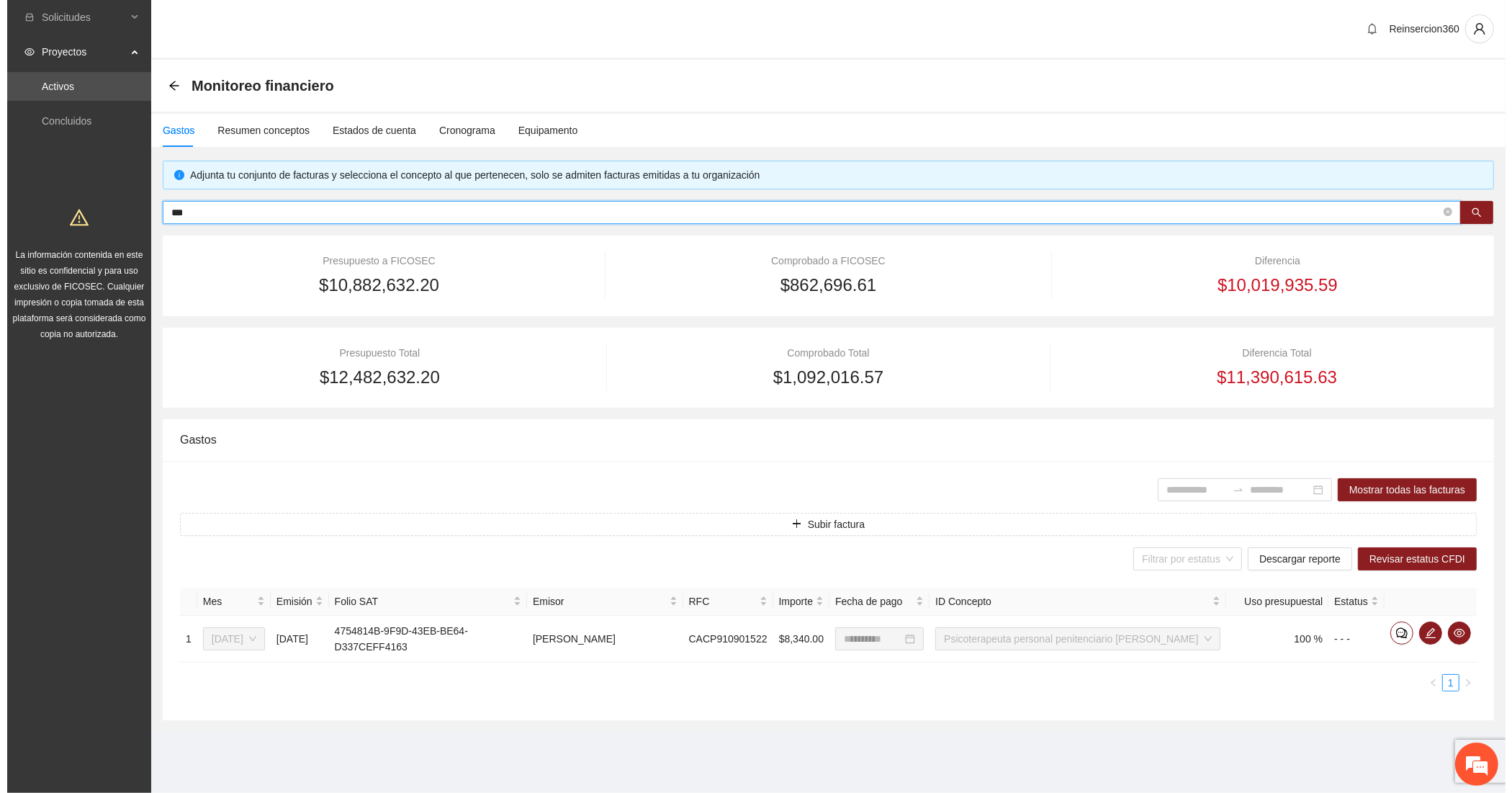
scroll to position [0, 0]
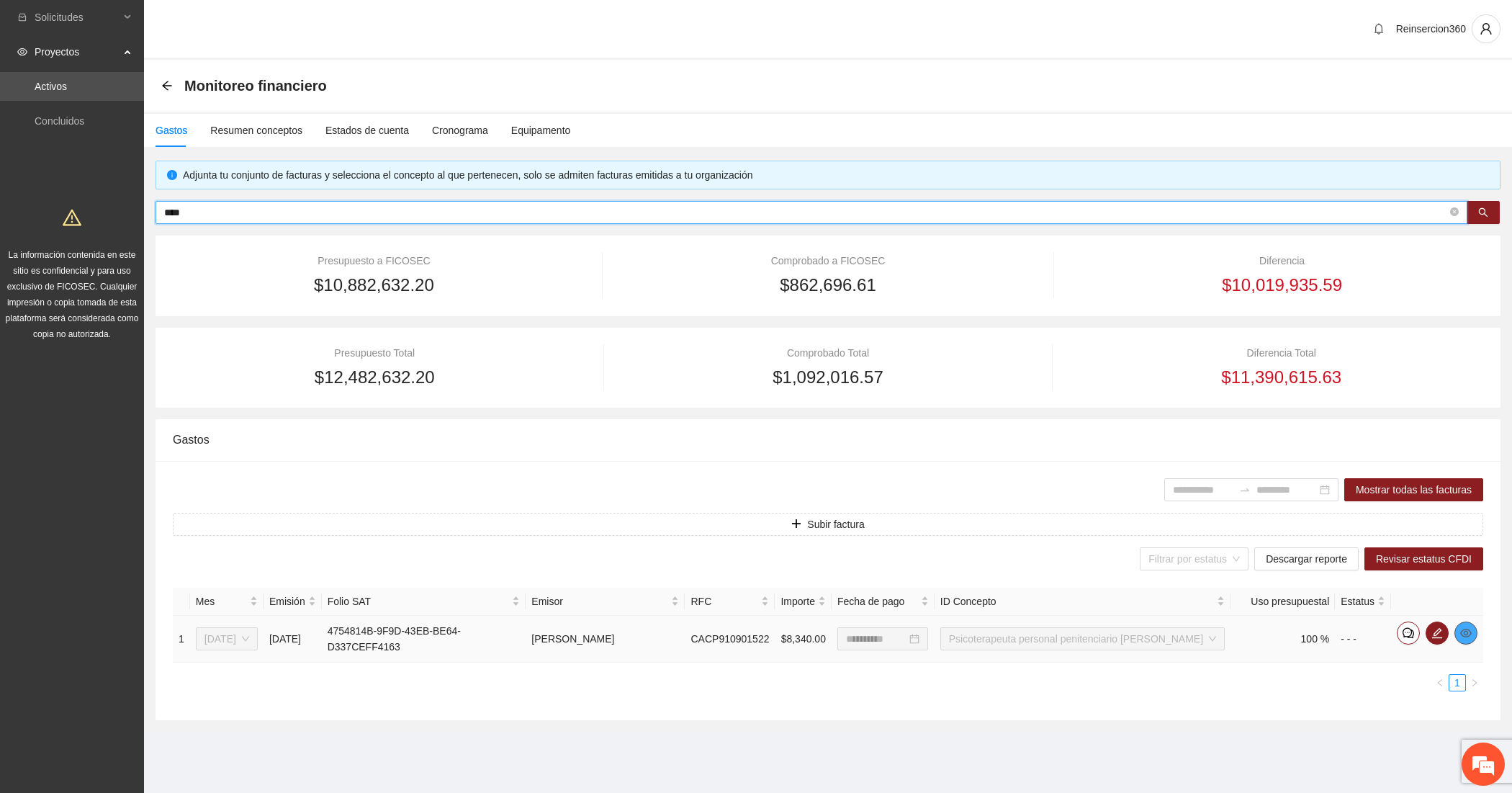
type input "****"
click at [1468, 630] on icon "eye" at bounding box center [1466, 633] width 11 height 9
